Goal: Transaction & Acquisition: Book appointment/travel/reservation

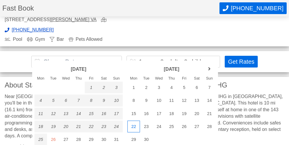
scroll to position [183, 0]
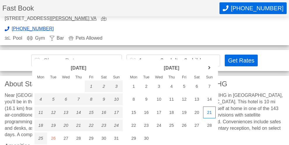
click at [209, 115] on div "21" at bounding box center [209, 112] width 13 height 12
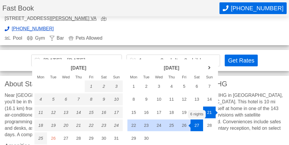
click at [196, 124] on div "27" at bounding box center [197, 125] width 13 height 12
type input "[DATE] - [DATE]"
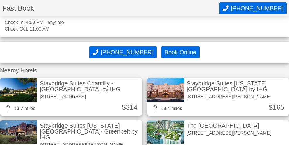
scroll to position [569, 0]
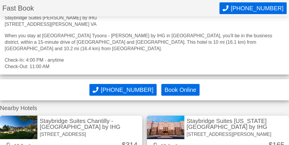
click at [185, 84] on button "Book Online" at bounding box center [180, 90] width 38 height 12
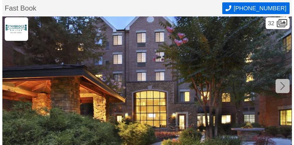
scroll to position [0, 0]
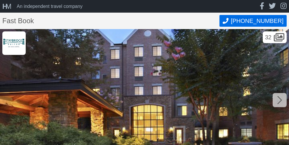
click at [269, 38] on div "32" at bounding box center [275, 37] width 24 height 12
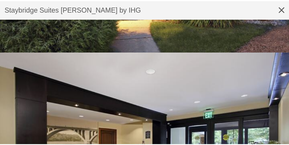
scroll to position [75, 0]
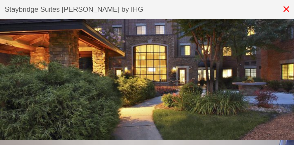
click at [286, 12] on icon at bounding box center [286, 9] width 15 height 19
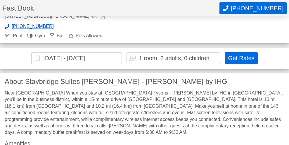
scroll to position [149, 0]
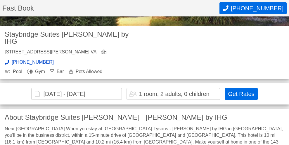
click at [183, 91] on div "1 room, 2 adults, 0 children" at bounding box center [174, 94] width 71 height 6
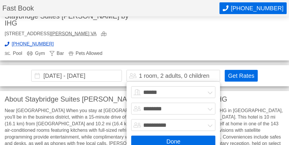
click at [186, 135] on button "Done" at bounding box center [173, 141] width 84 height 12
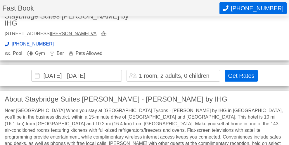
click at [243, 70] on button "Get Rates" at bounding box center [241, 76] width 33 height 12
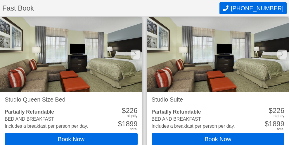
scroll to position [630, 0]
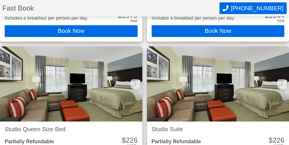
click at [204, 82] on img at bounding box center [218, 83] width 142 height 75
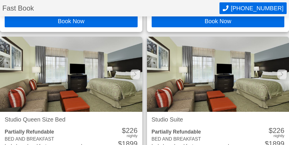
scroll to position [693, 0]
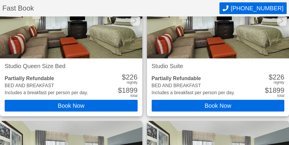
click at [208, 99] on button "Book Now" at bounding box center [218, 105] width 133 height 12
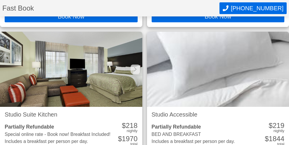
scroll to position [520, 0]
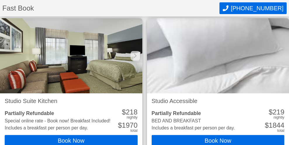
click at [66, 135] on button "Book Now" at bounding box center [71, 141] width 133 height 12
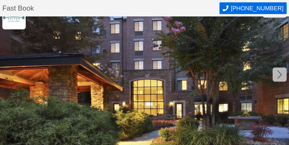
scroll to position [28, 0]
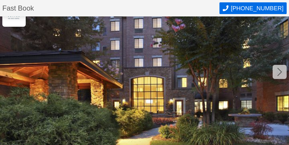
click at [279, 73] on icon at bounding box center [280, 71] width 5 height 9
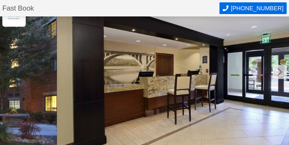
scroll to position [0, 289]
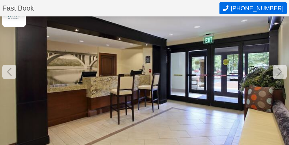
click at [279, 73] on icon at bounding box center [280, 71] width 5 height 9
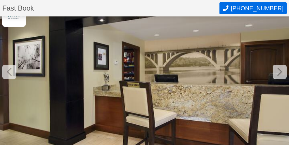
click at [279, 73] on icon at bounding box center [280, 71] width 5 height 9
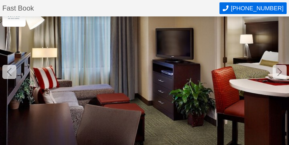
click at [279, 73] on icon at bounding box center [280, 71] width 5 height 9
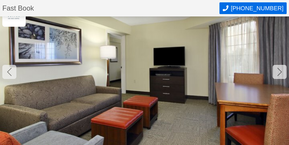
click at [279, 73] on icon at bounding box center [280, 71] width 5 height 9
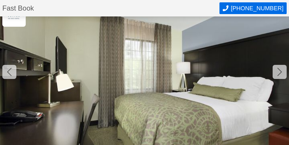
click at [279, 73] on icon at bounding box center [280, 71] width 5 height 9
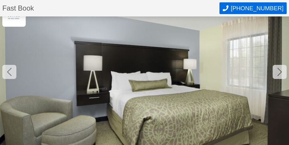
click at [279, 73] on icon at bounding box center [280, 71] width 5 height 9
